Goal: Task Accomplishment & Management: Manage account settings

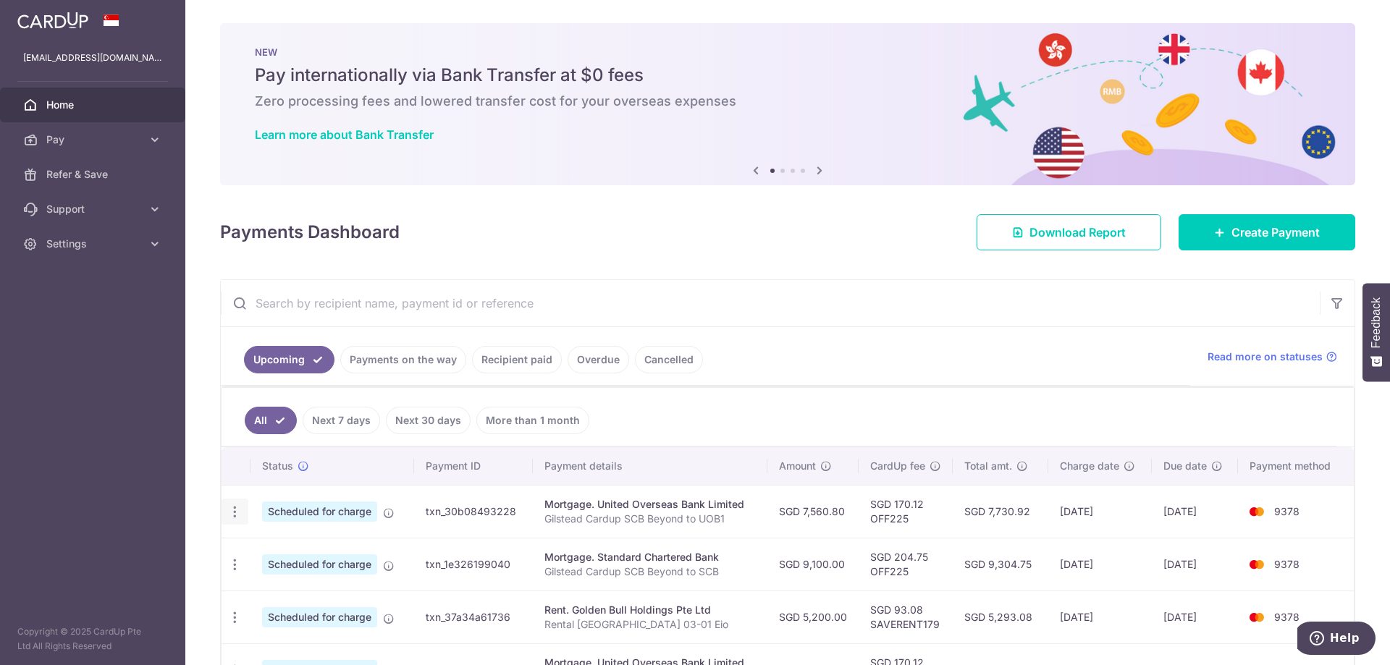
click at [240, 521] on div "Update payment Cancel payment" at bounding box center [235, 512] width 27 height 27
click at [235, 514] on icon "button" at bounding box center [234, 512] width 15 height 15
click at [274, 548] on span "Update payment" at bounding box center [312, 551] width 98 height 17
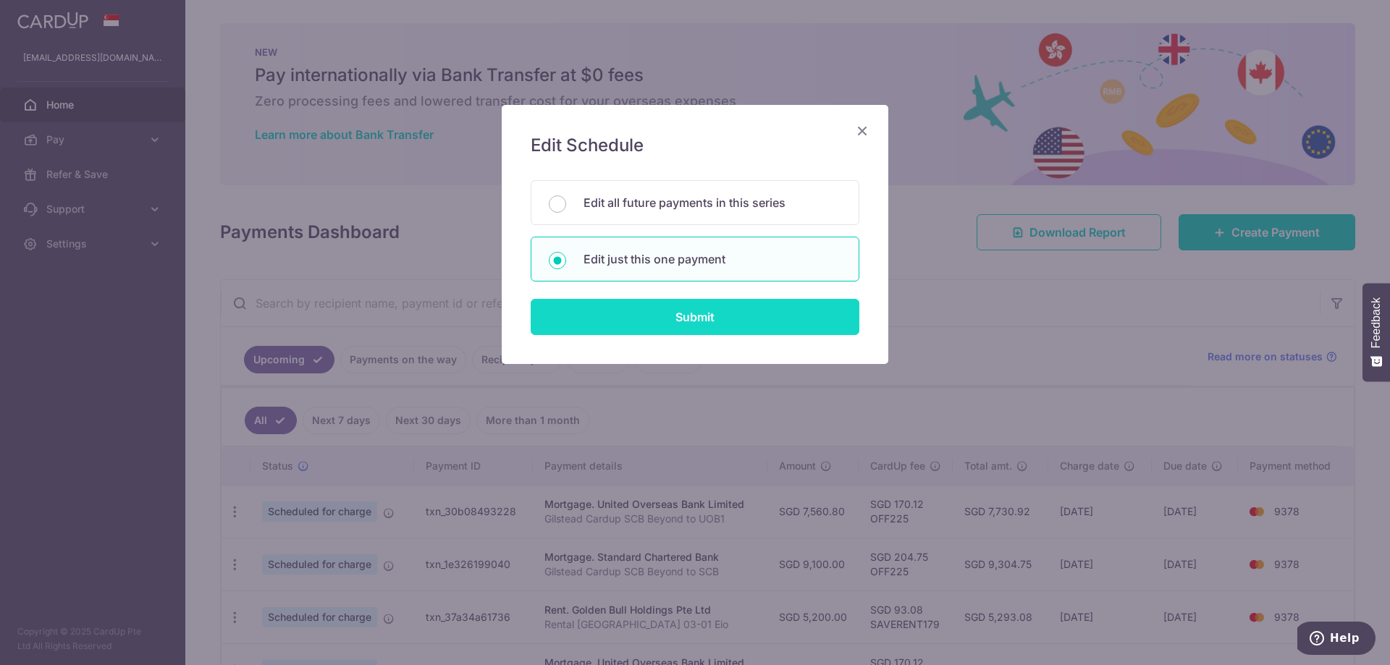
click at [638, 326] on input "Submit" at bounding box center [695, 317] width 329 height 36
radio input "true"
type input "7,560.80"
type input "[DATE]"
type input "Gilstead Cardup SCB Beyond to UOB1"
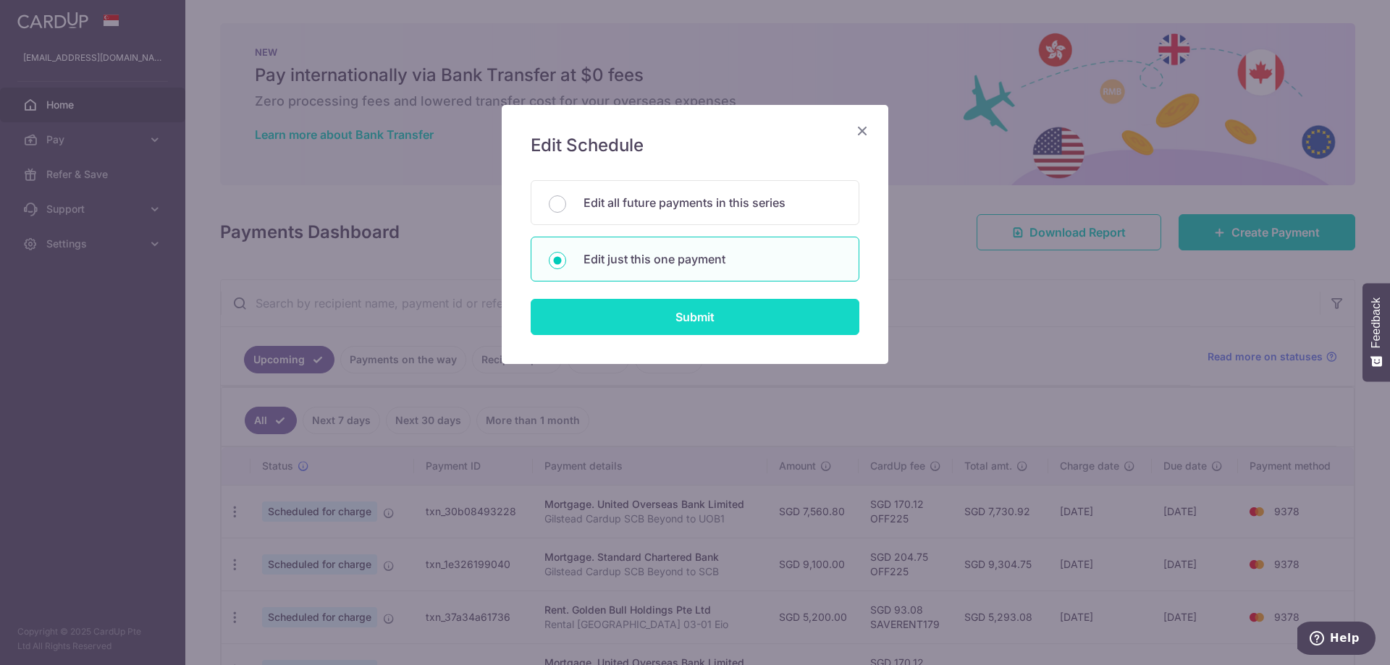
type input "OFF225"
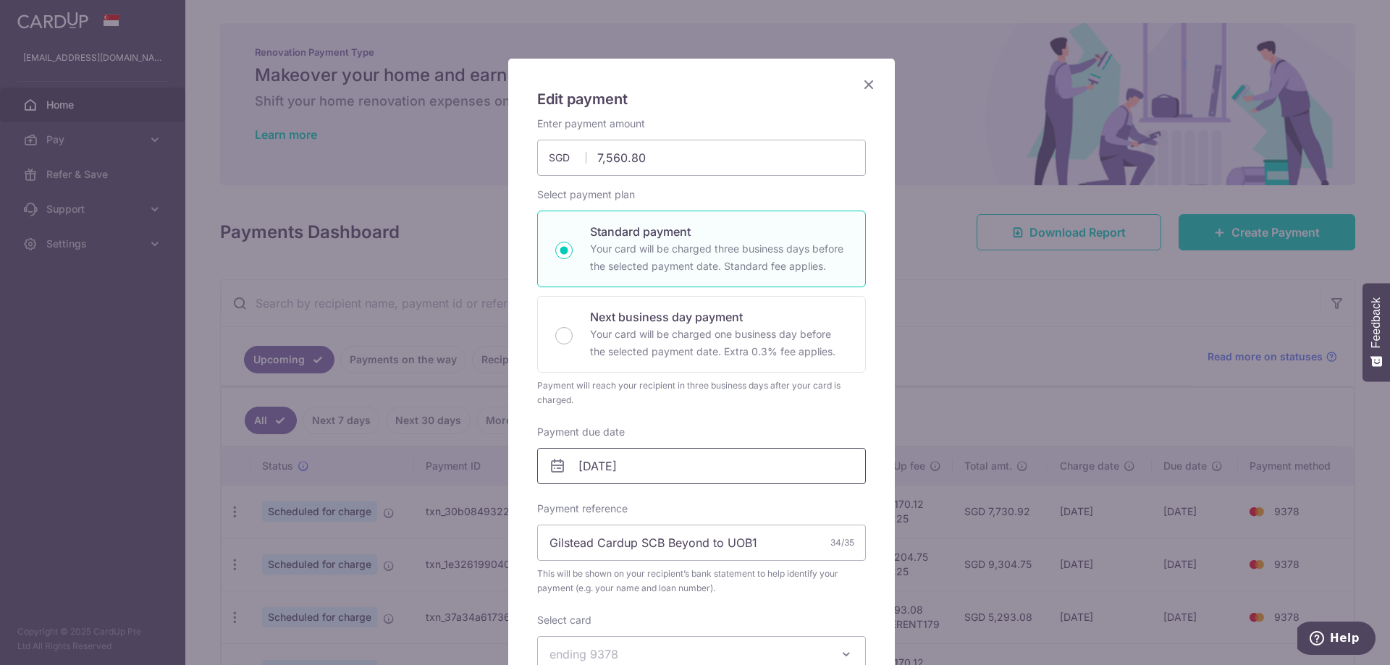
scroll to position [72, 0]
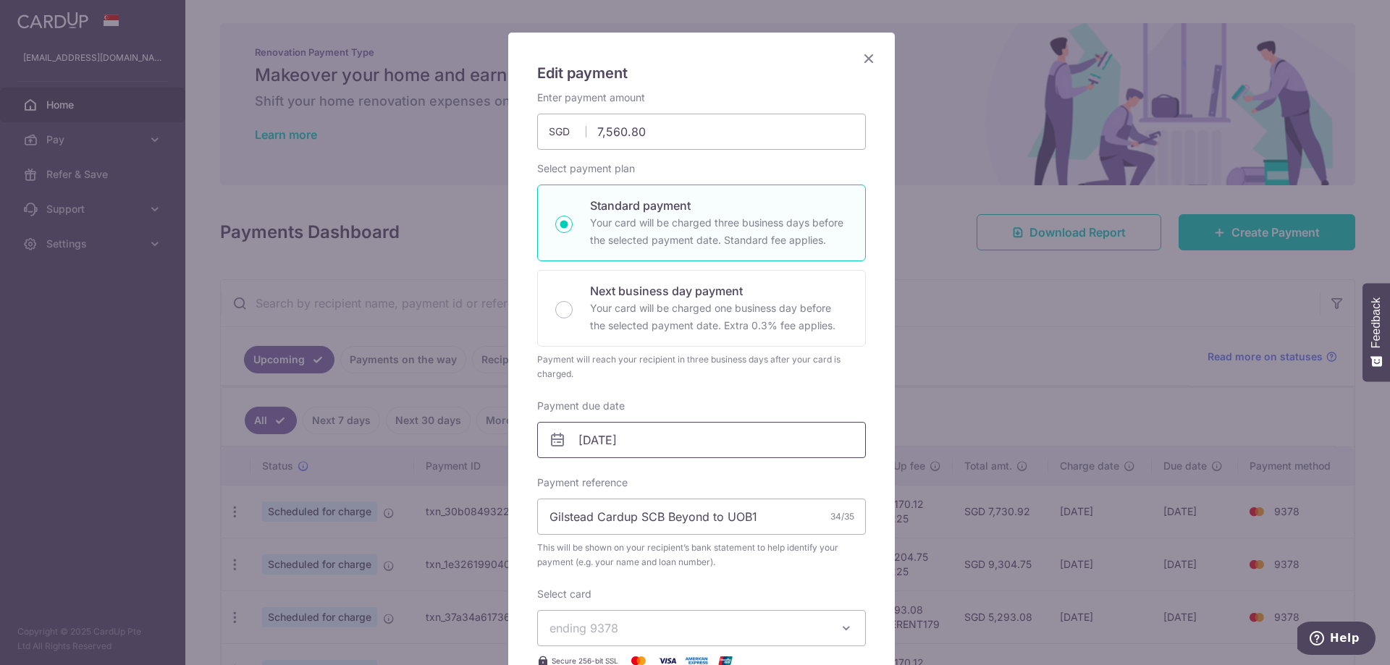
click at [669, 437] on input "[DATE]" at bounding box center [701, 440] width 329 height 36
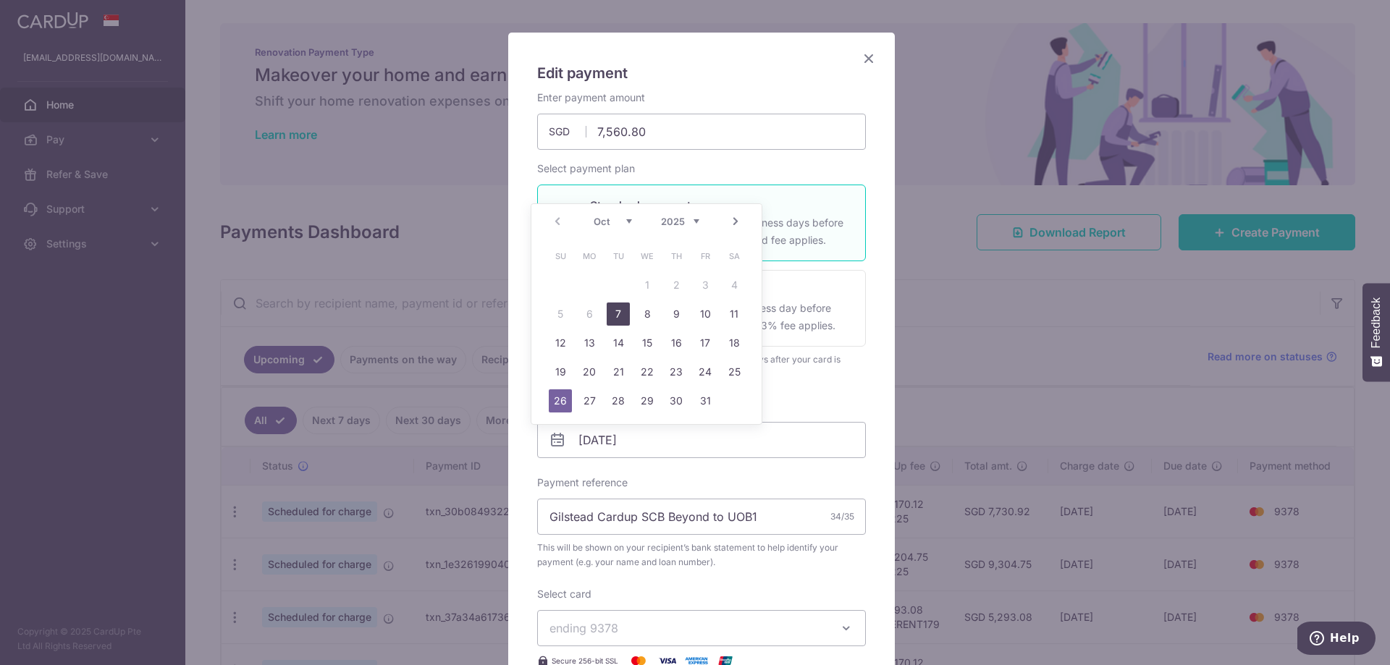
click at [623, 315] on link "7" at bounding box center [618, 314] width 23 height 23
type input "[DATE]"
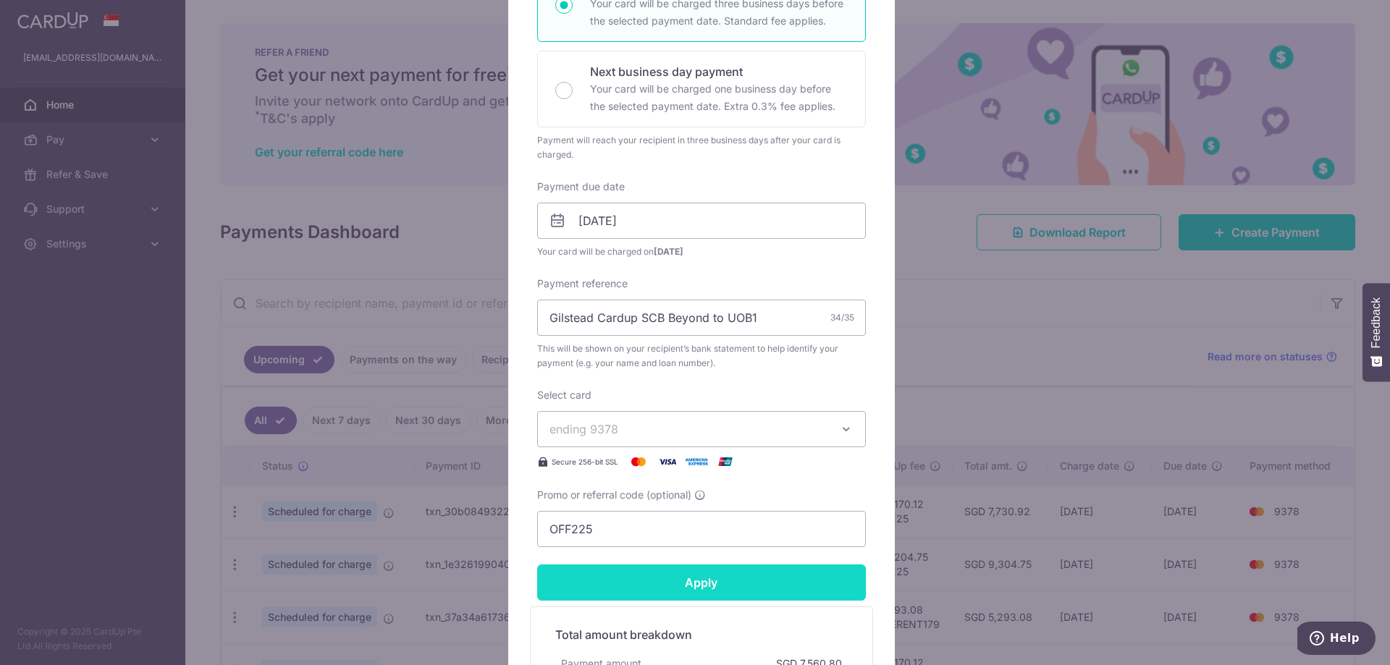
scroll to position [362, 0]
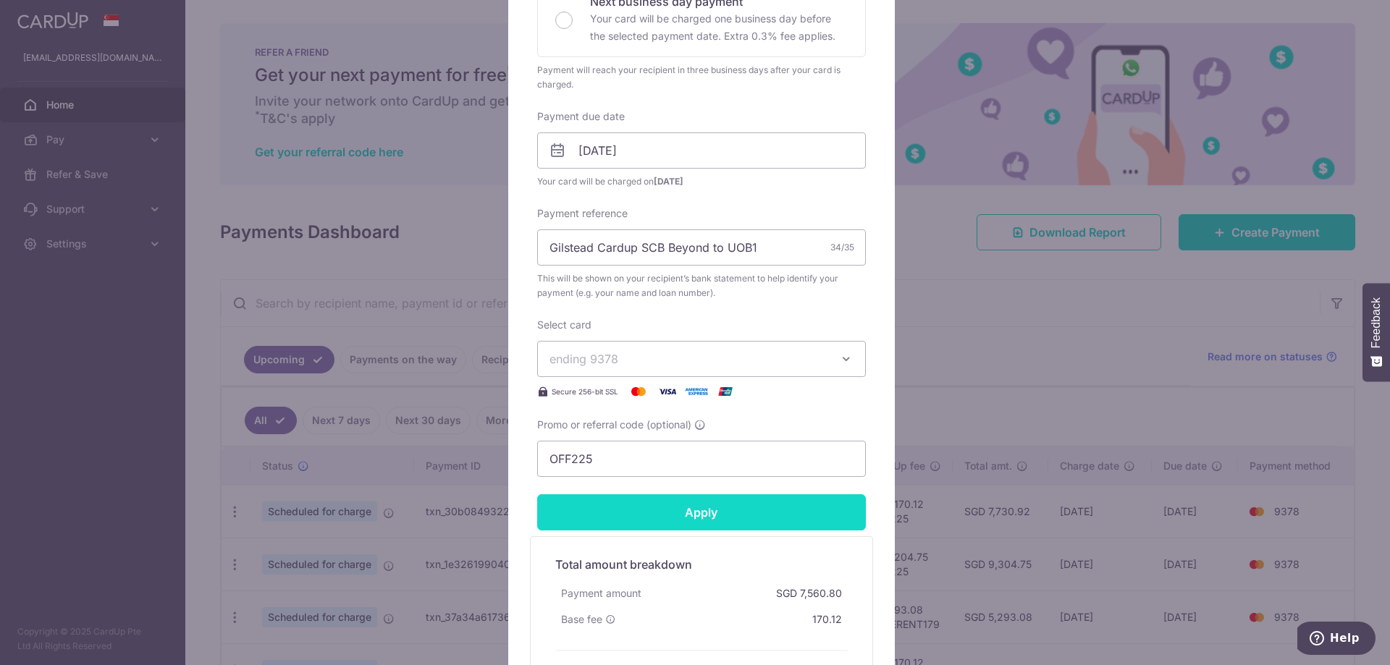
click at [691, 508] on input "Apply" at bounding box center [701, 512] width 329 height 36
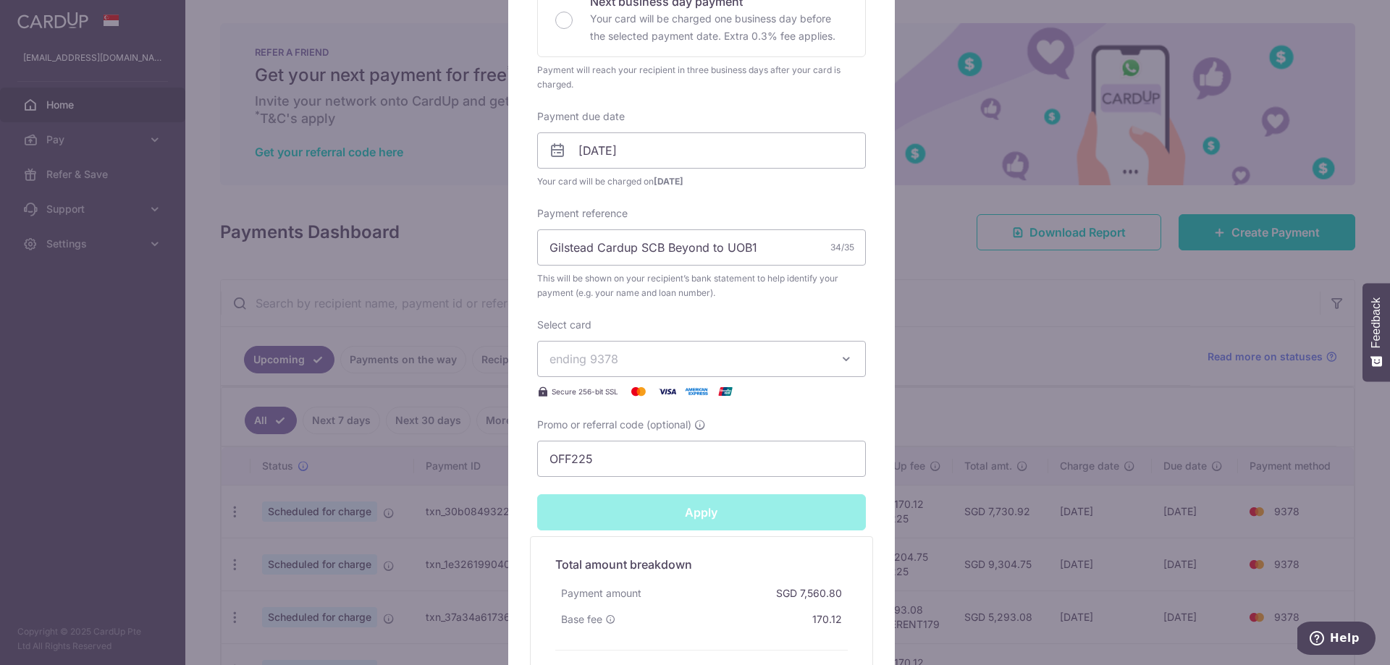
type input "Successfully Applied"
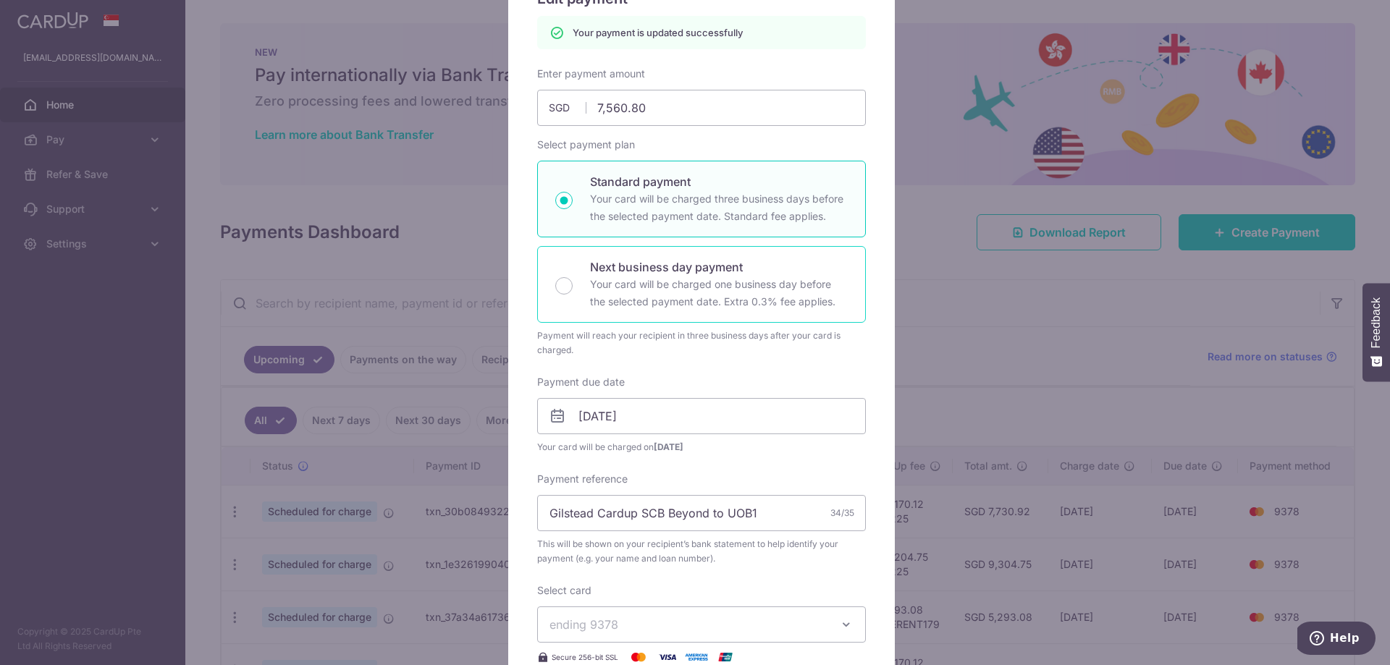
scroll to position [0, 0]
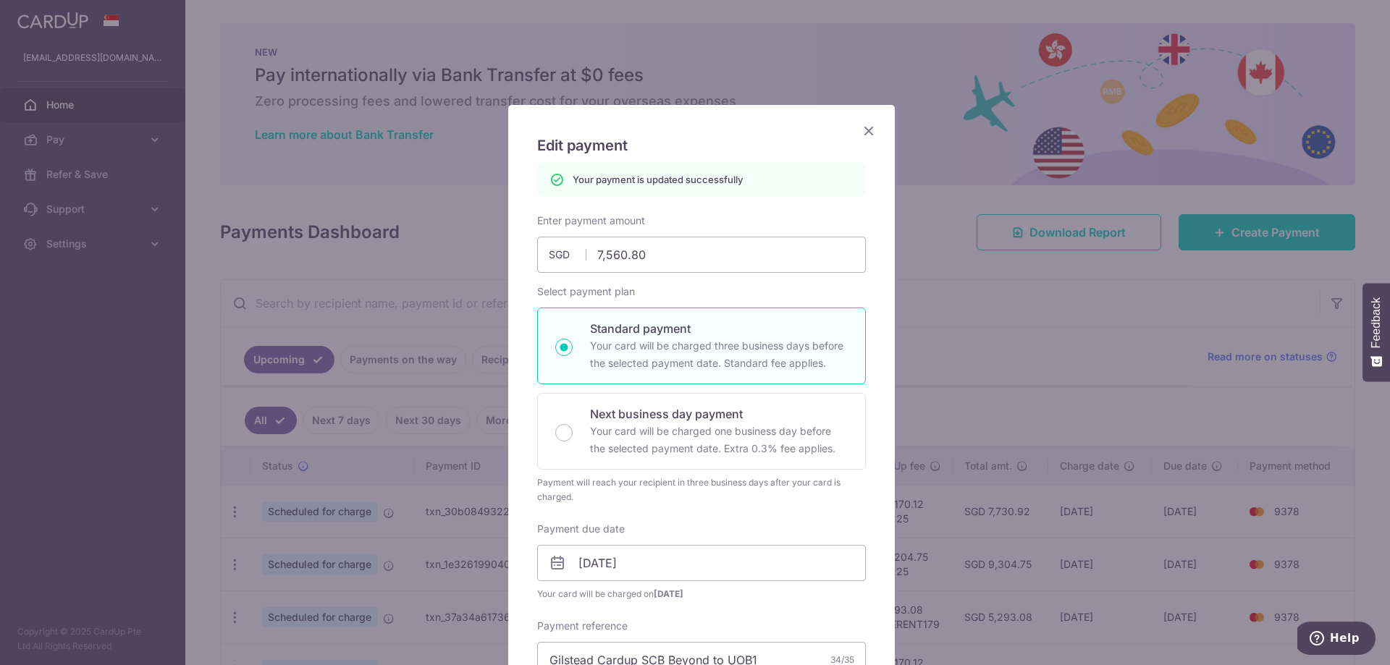
click at [861, 133] on icon "Close" at bounding box center [868, 131] width 17 height 18
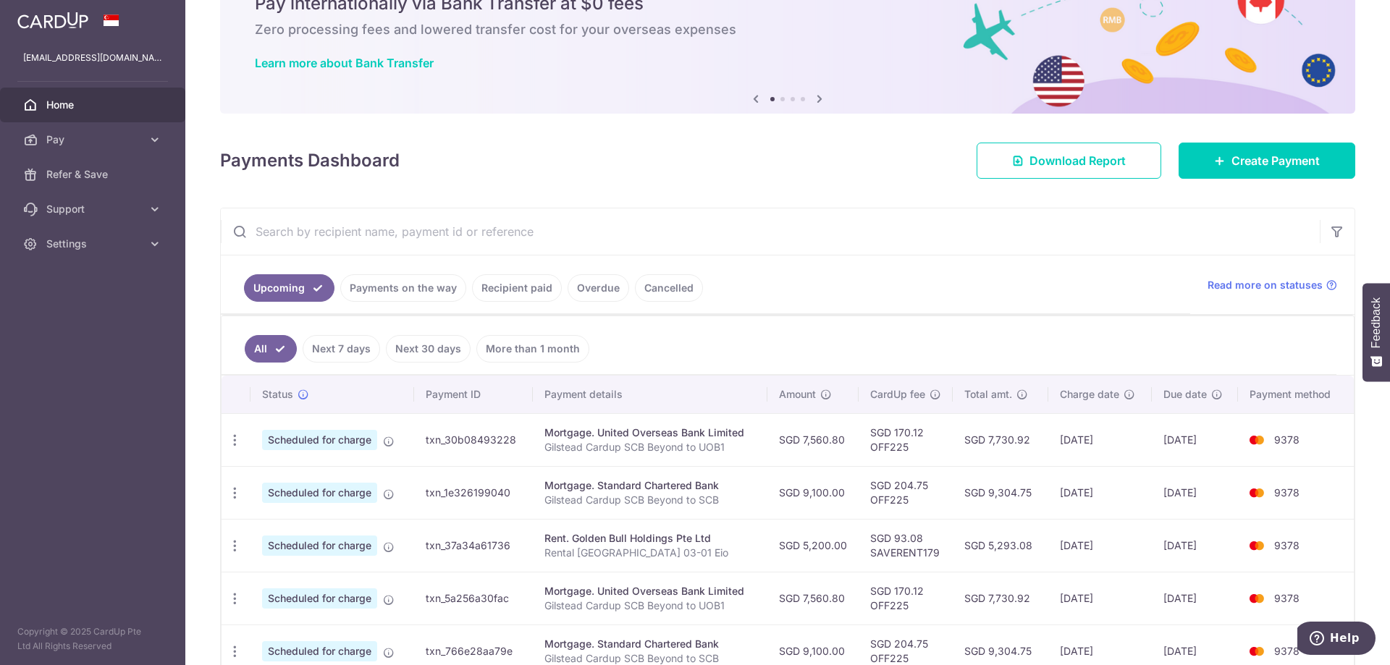
scroll to position [72, 0]
click at [238, 498] on icon "button" at bounding box center [234, 492] width 15 height 15
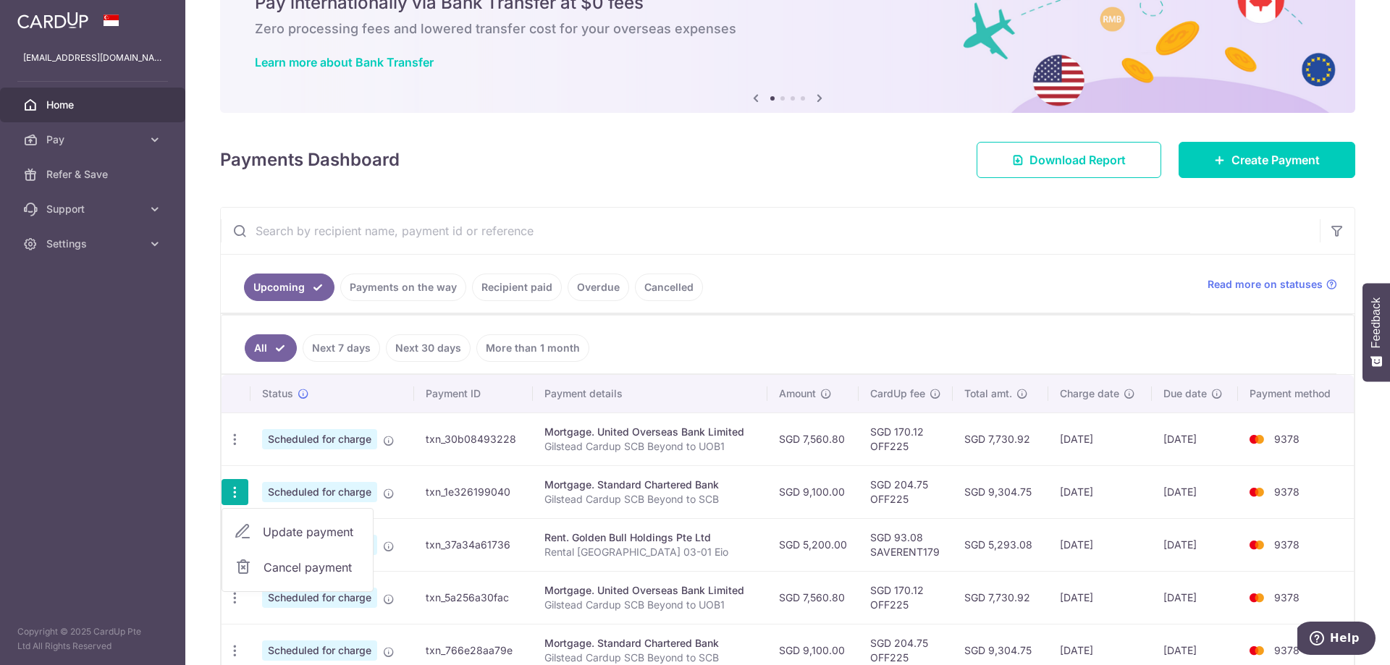
click at [267, 529] on span "Update payment" at bounding box center [312, 531] width 98 height 17
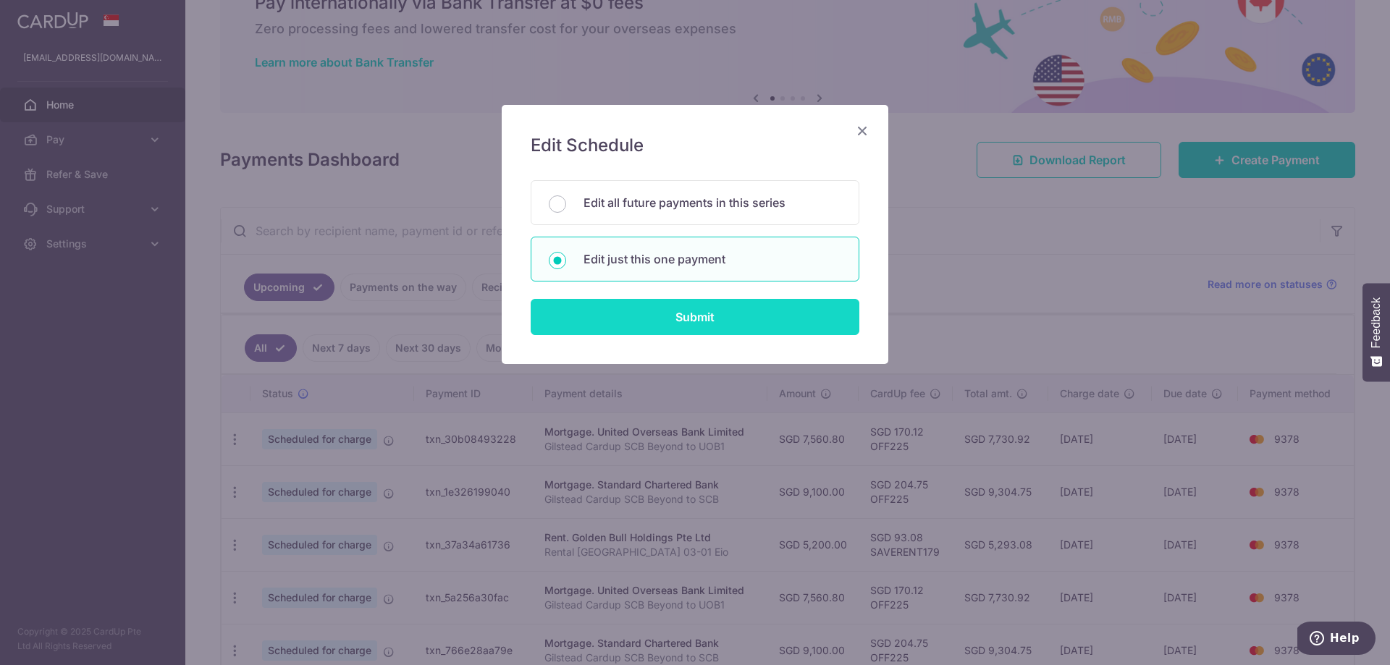
click at [665, 323] on input "Submit" at bounding box center [695, 317] width 329 height 36
radio input "true"
type input "9,100.00"
type input "[DATE]"
type input "Gilstead Cardup SCB Beyond to SCB"
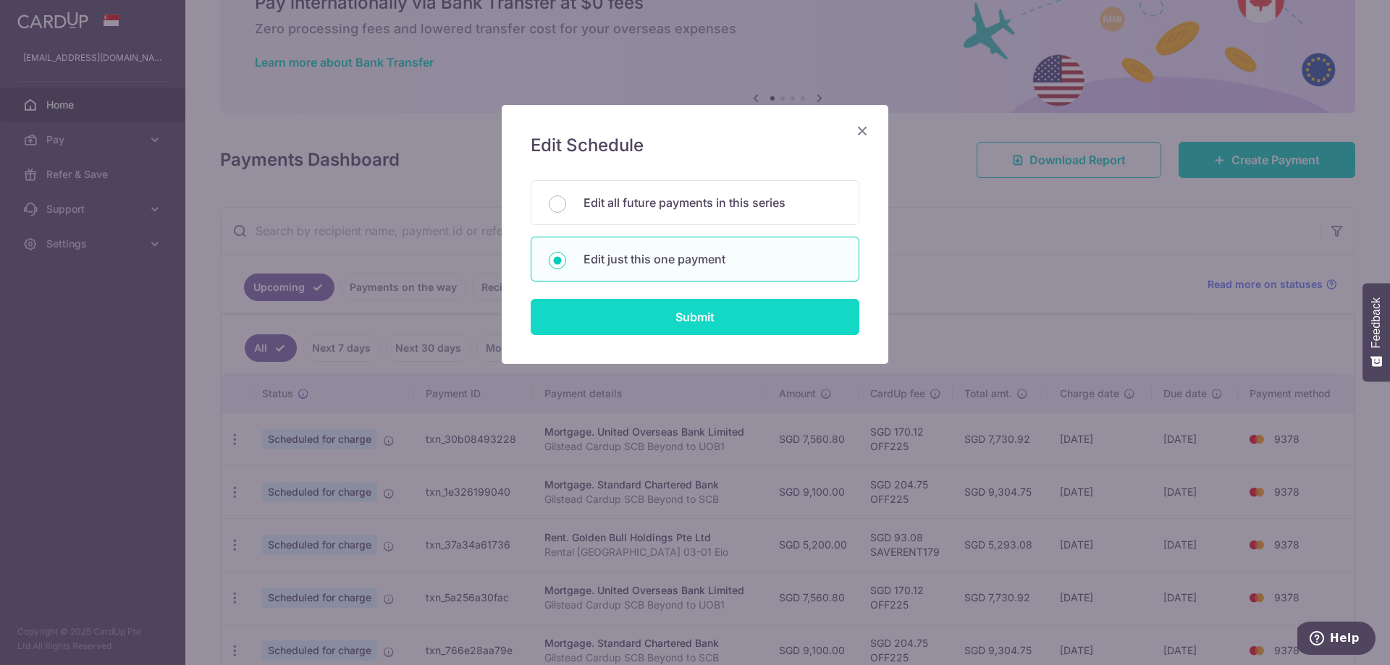
type input "OFF225"
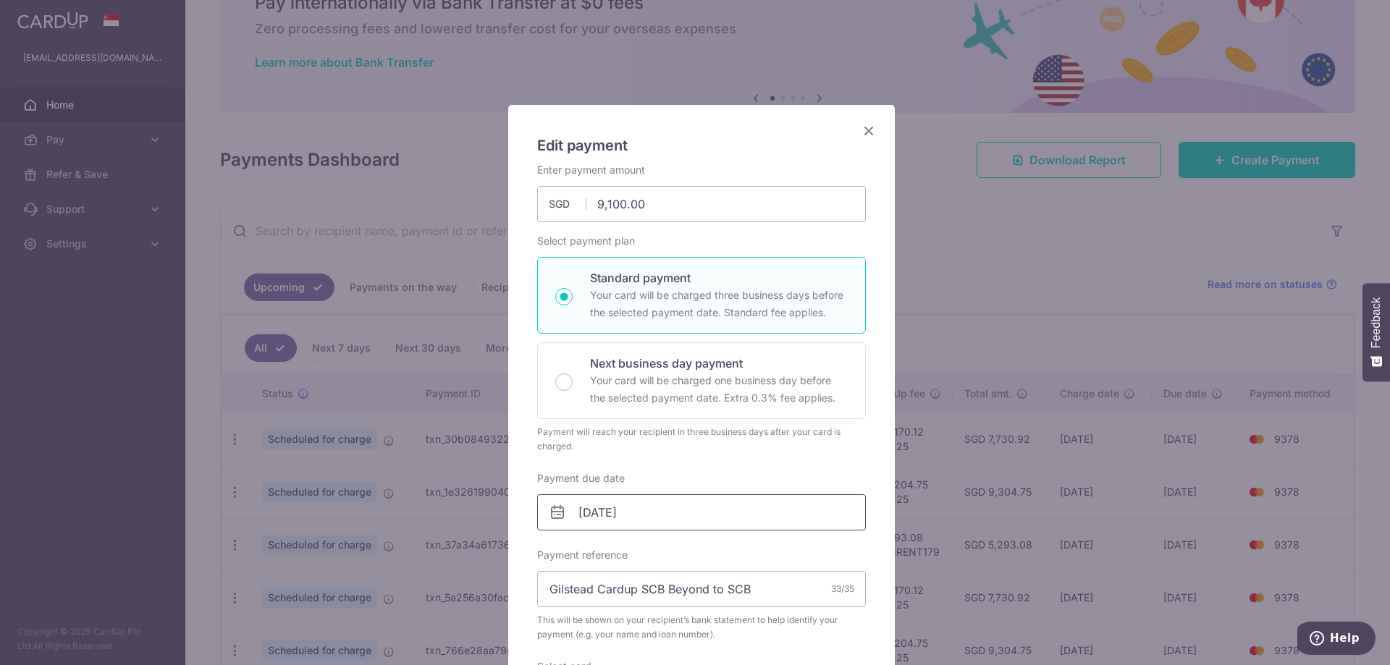
click at [645, 513] on input "[DATE]" at bounding box center [701, 512] width 329 height 36
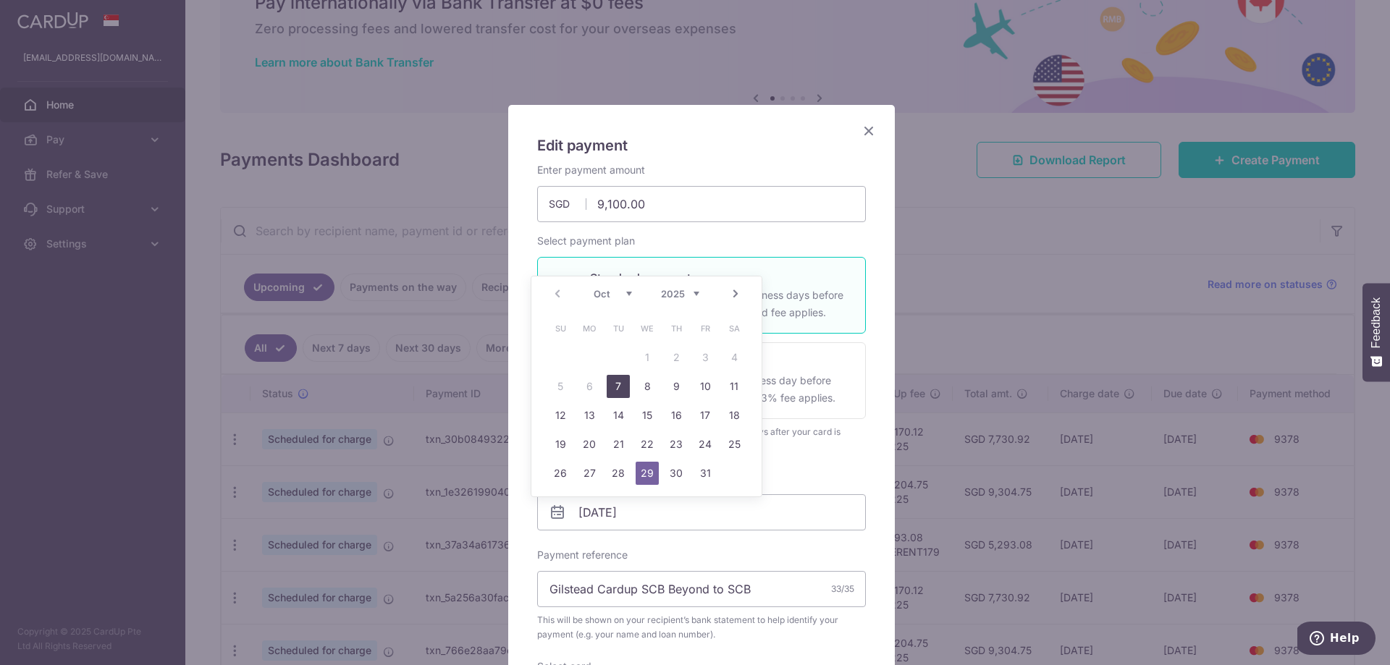
click at [615, 384] on link "7" at bounding box center [618, 386] width 23 height 23
type input "[DATE]"
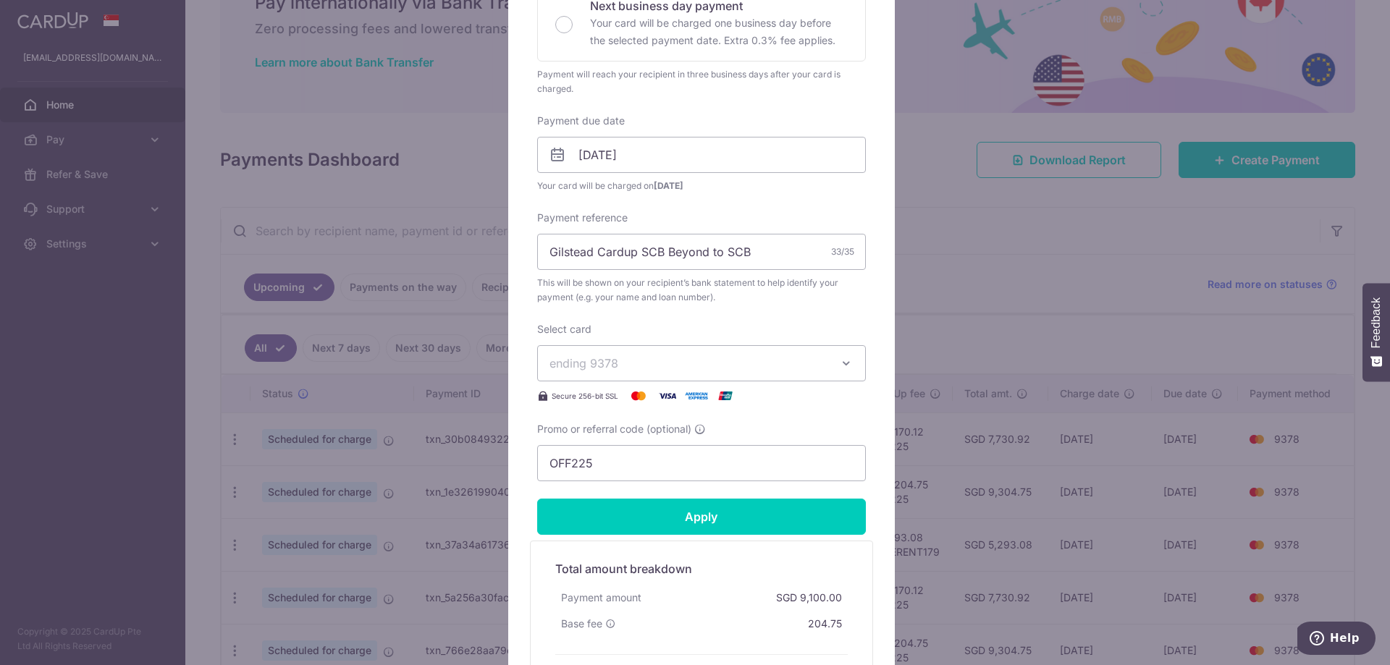
scroll to position [362, 0]
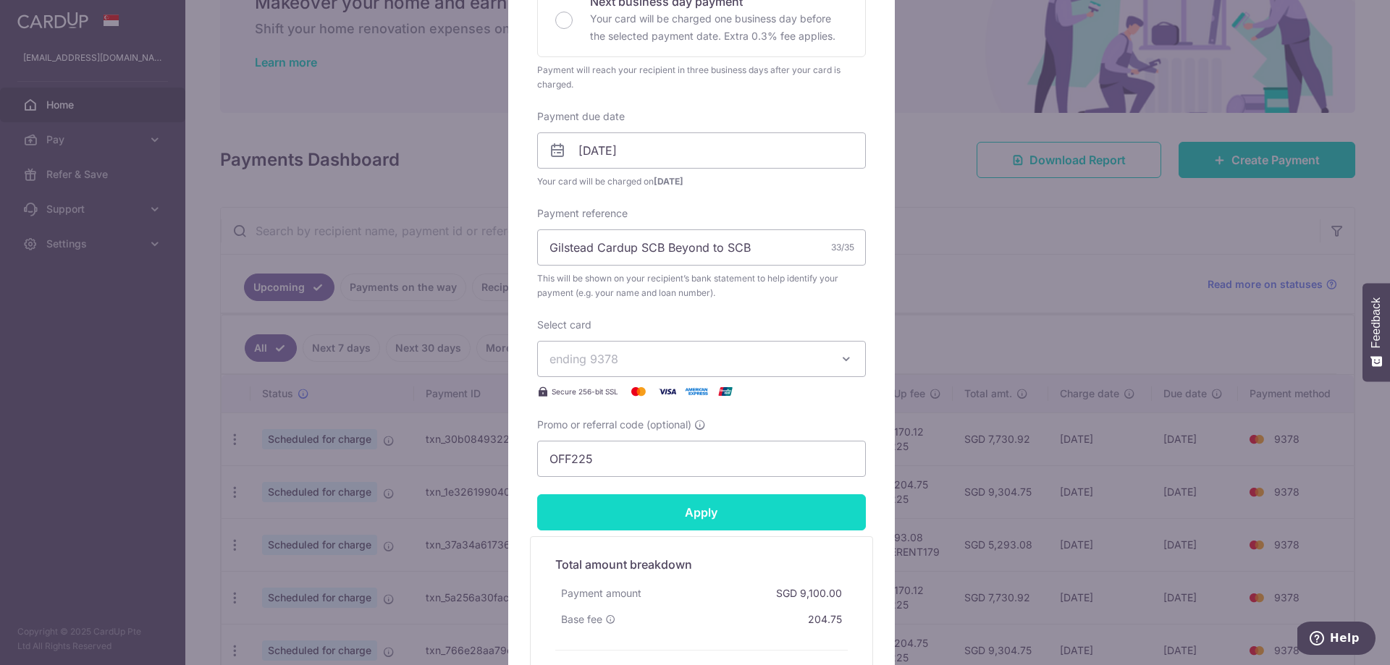
click at [742, 521] on input "Apply" at bounding box center [701, 512] width 329 height 36
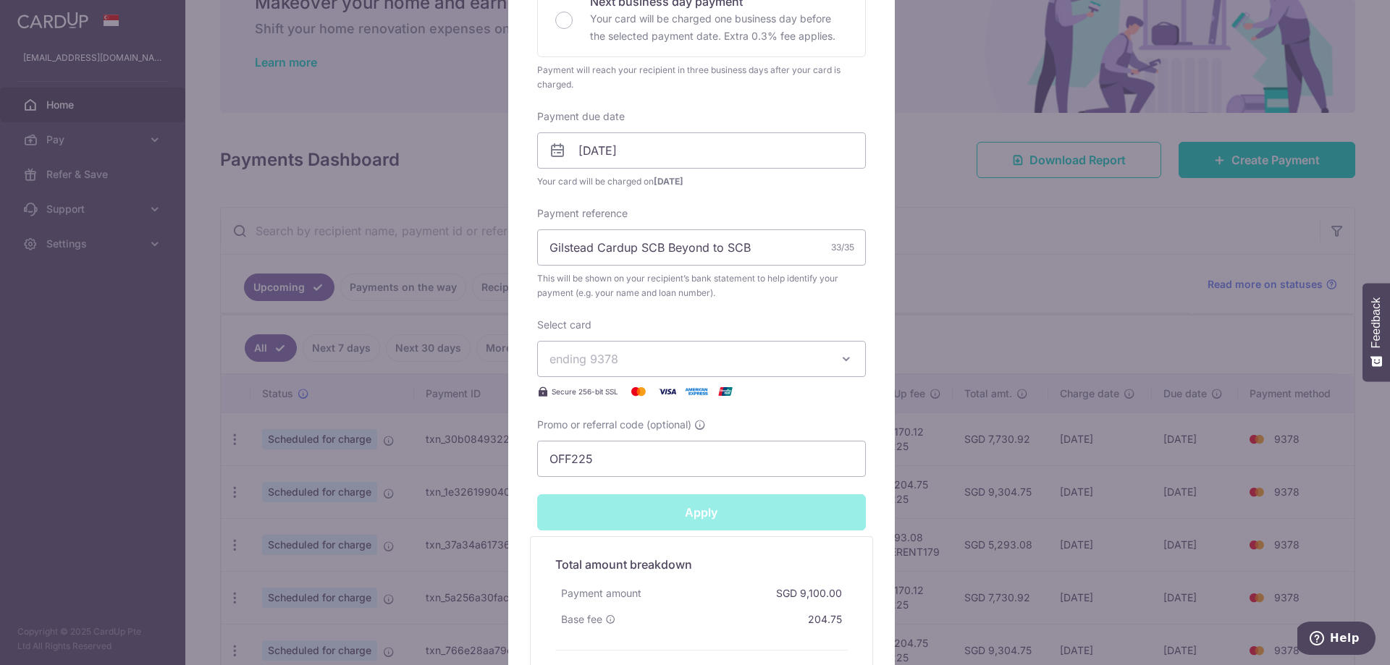
type input "Successfully Applied"
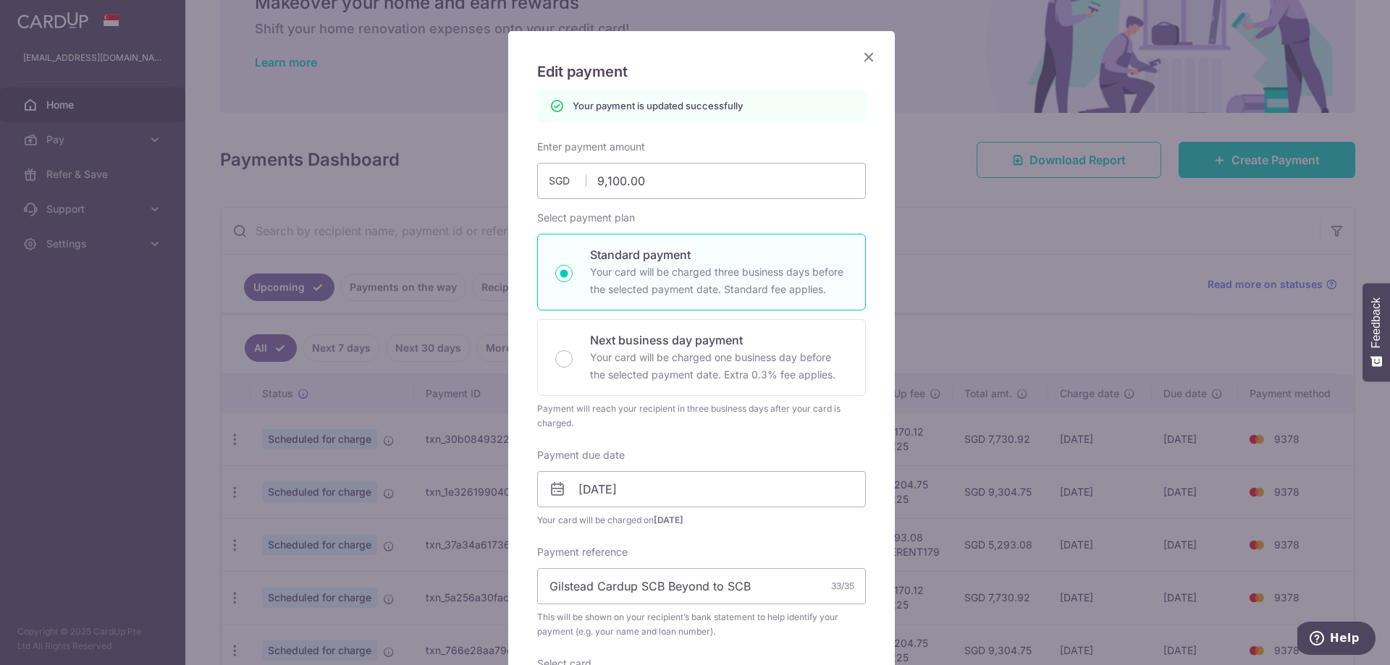
scroll to position [0, 0]
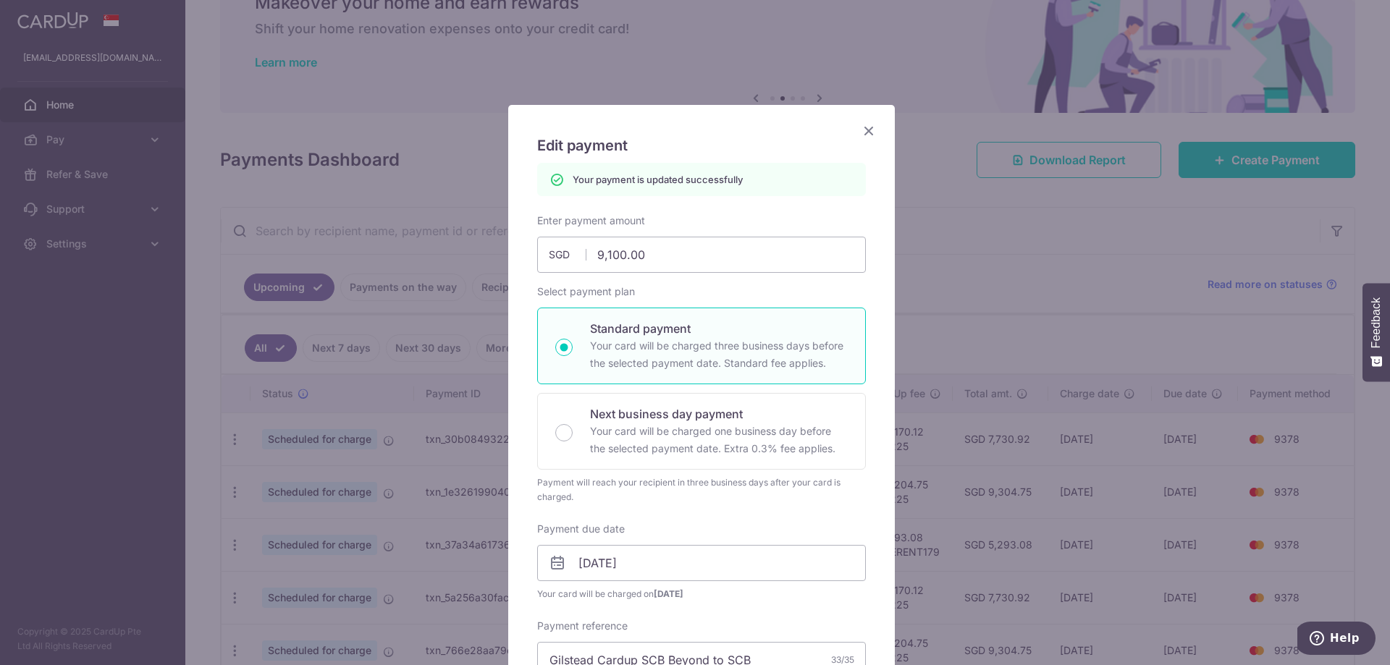
click at [860, 127] on icon "Close" at bounding box center [868, 131] width 17 height 18
